Goal: Find contact information: Find contact information

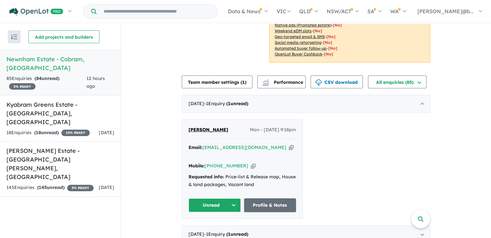
scroll to position [129, 0]
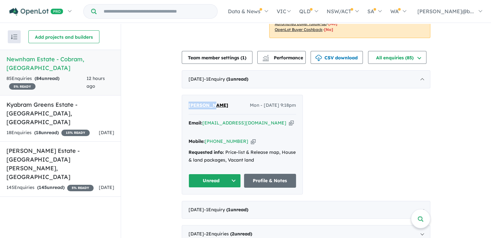
drag, startPoint x: 210, startPoint y: 104, endPoint x: 187, endPoint y: 105, distance: 22.9
click at [188, 105] on div "[PERSON_NAME] Mon - [DATE] 9:18pm" at bounding box center [241, 108] width 107 height 13
copy span "[PERSON_NAME]"
click at [251, 138] on icon "button" at bounding box center [253, 141] width 5 height 7
copy span "[PERSON_NAME]"
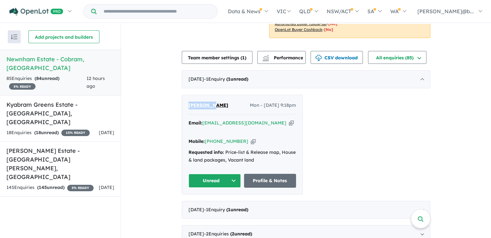
click at [289, 123] on icon "button" at bounding box center [291, 123] width 5 height 7
copy span "[PERSON_NAME]"
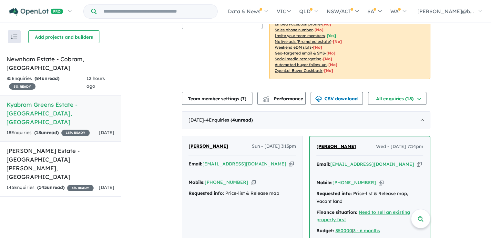
scroll to position [129, 0]
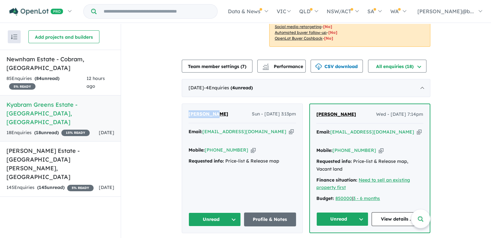
drag, startPoint x: 220, startPoint y: 107, endPoint x: 188, endPoint y: 104, distance: 32.4
click at [188, 110] on div "Sages [PERSON_NAME] Sun - [DATE] 3:13pm" at bounding box center [241, 116] width 107 height 13
copy span "[PERSON_NAME]"
click at [251, 147] on icon "button" at bounding box center [253, 150] width 5 height 7
copy span "Sages Wong"
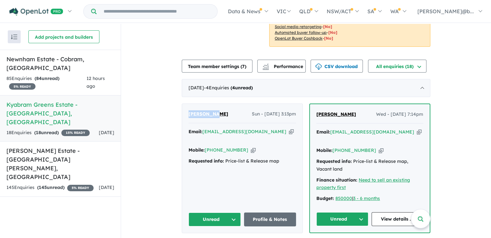
click at [289, 128] on icon "button" at bounding box center [291, 131] width 5 height 7
copy span "Sages Wong"
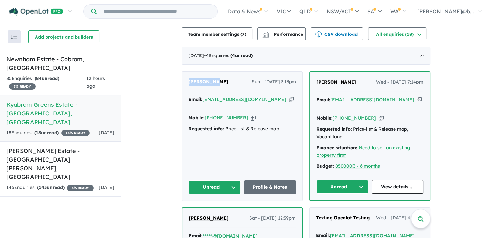
click at [289, 96] on icon "button" at bounding box center [291, 99] width 5 height 7
copy span "Sages Wong"
